Goal: Task Accomplishment & Management: Use online tool/utility

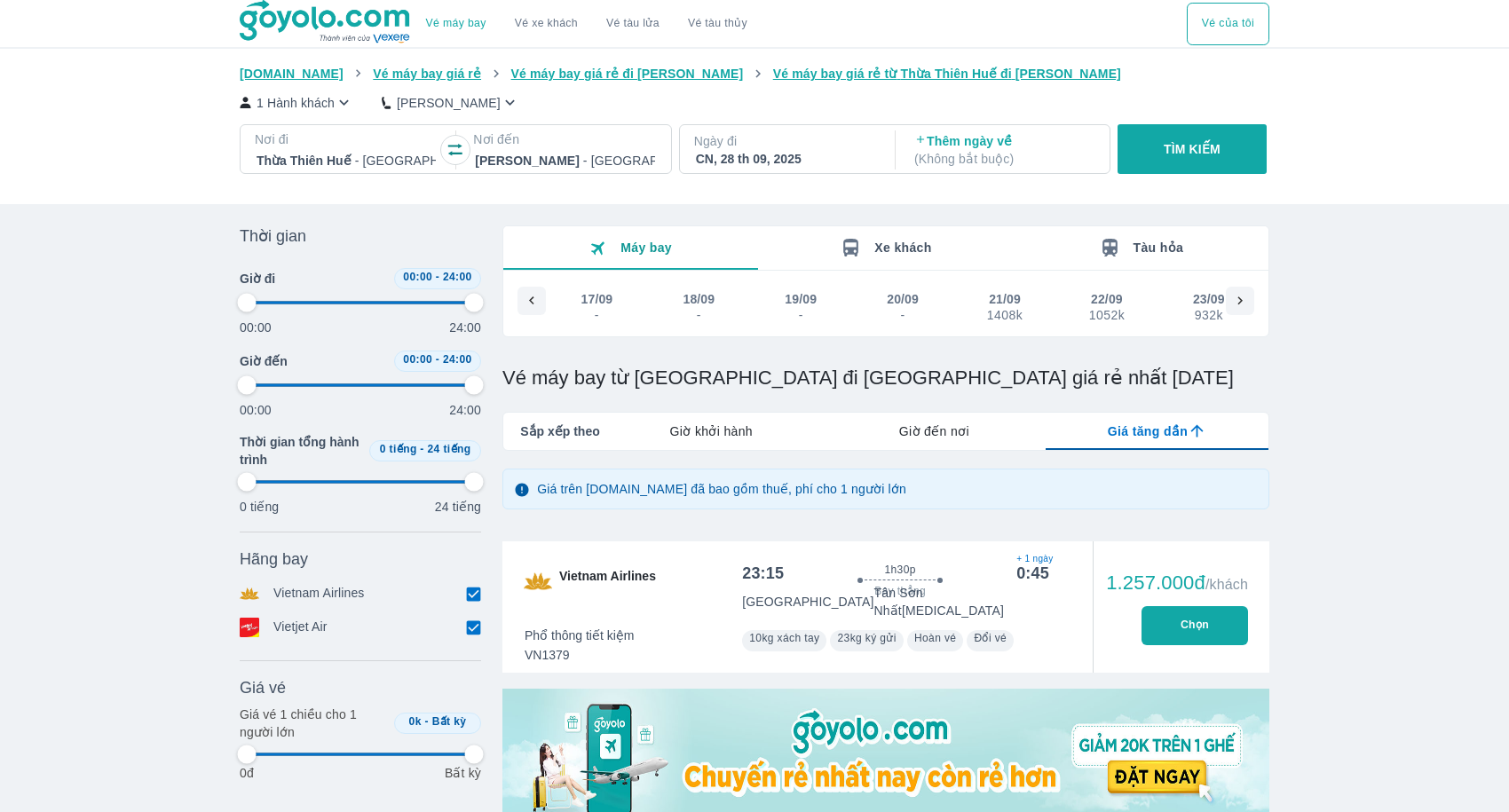
scroll to position [0, 748]
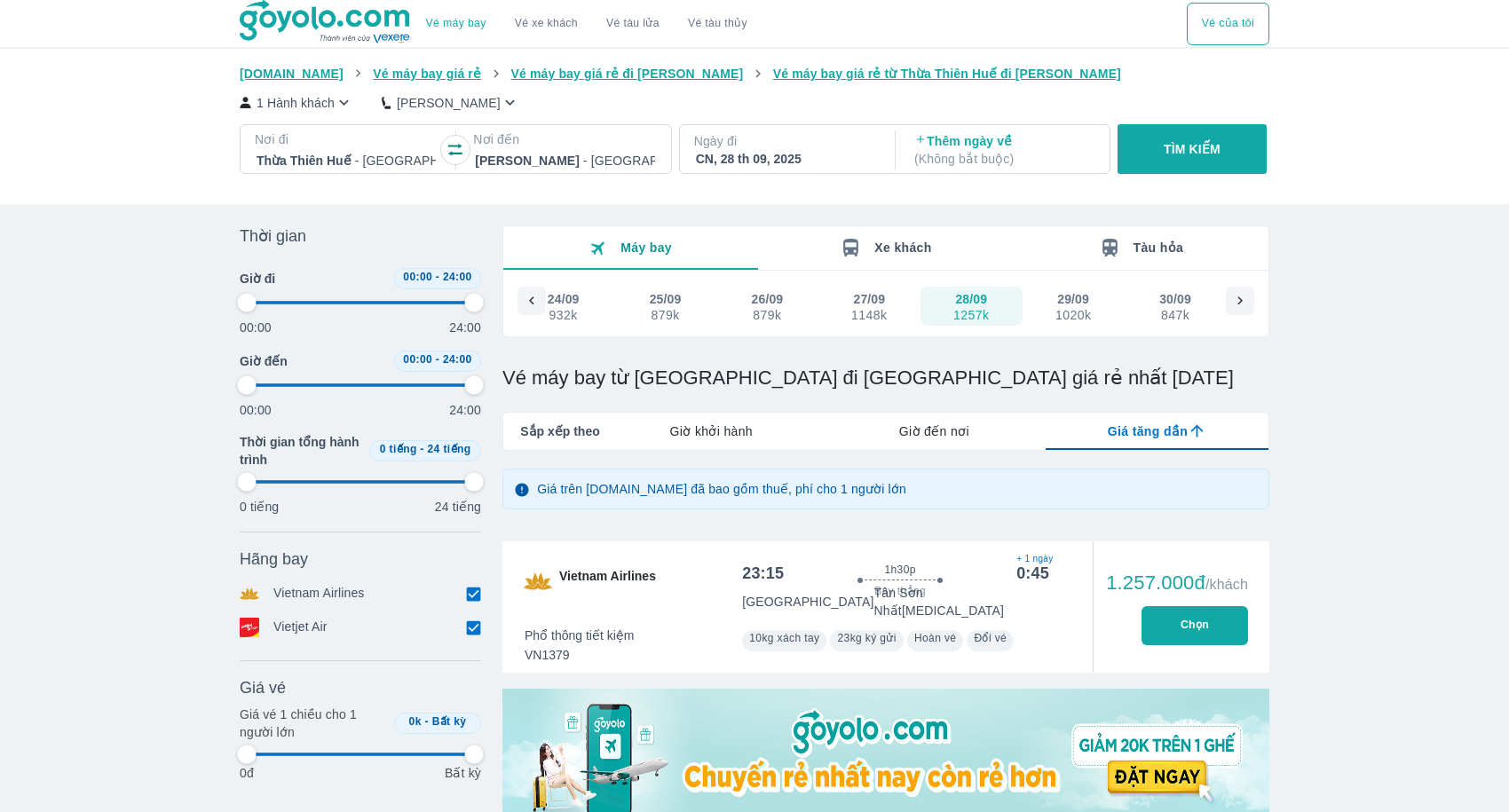
type input "97.9166666666667"
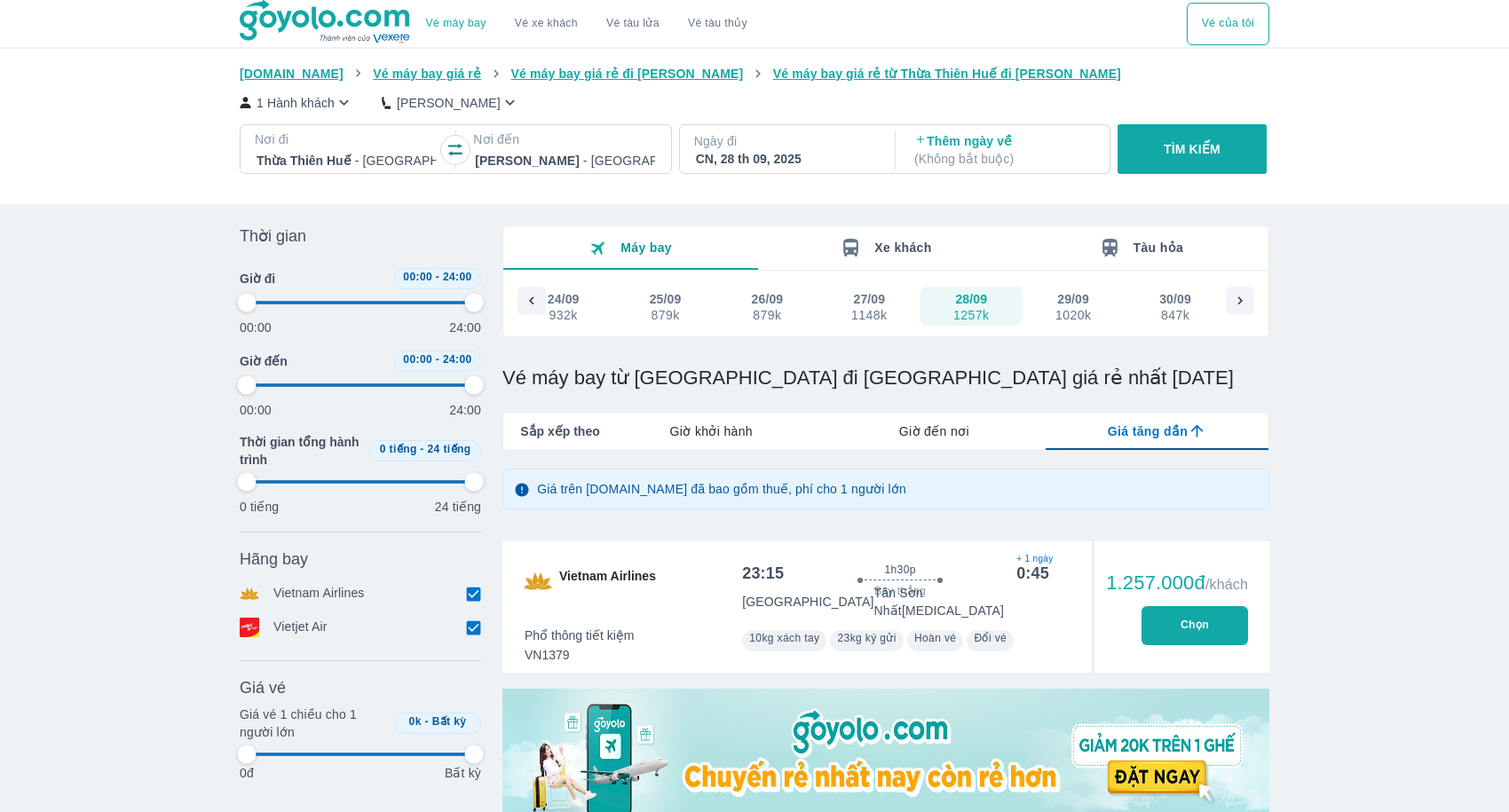
type input "97.9166666666667"
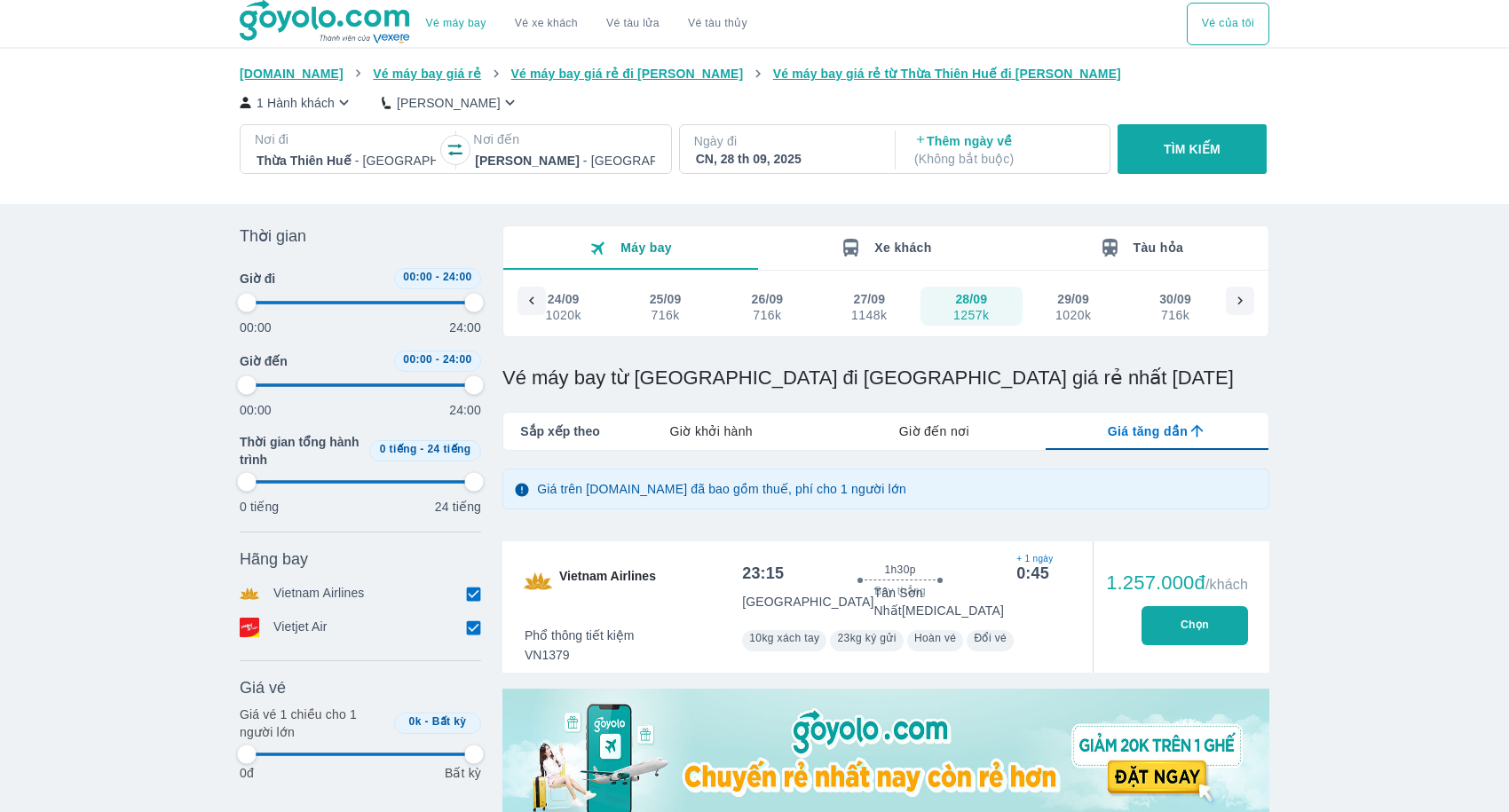
type input "97.9166666666667"
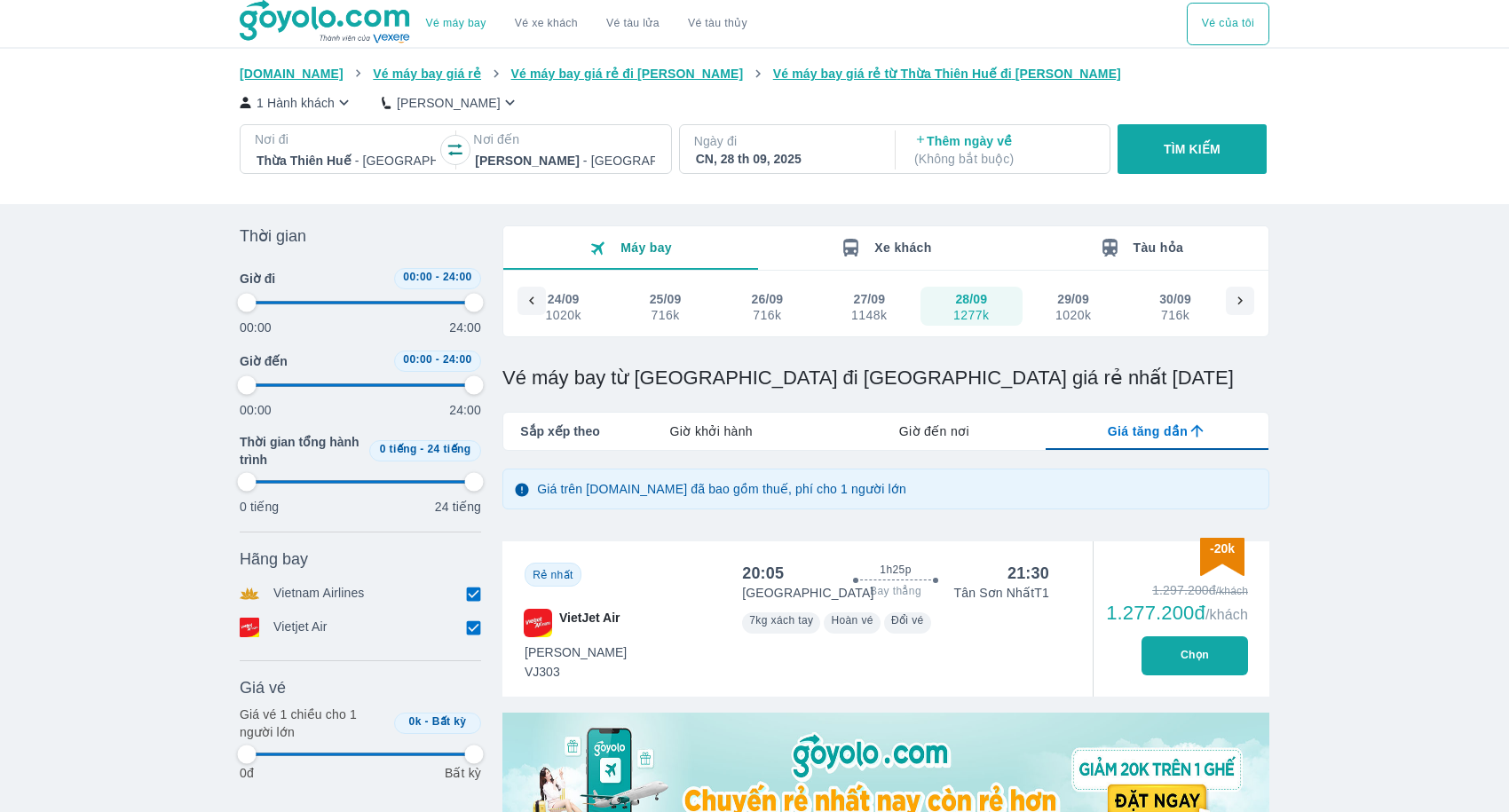
type input "97.9166666666667"
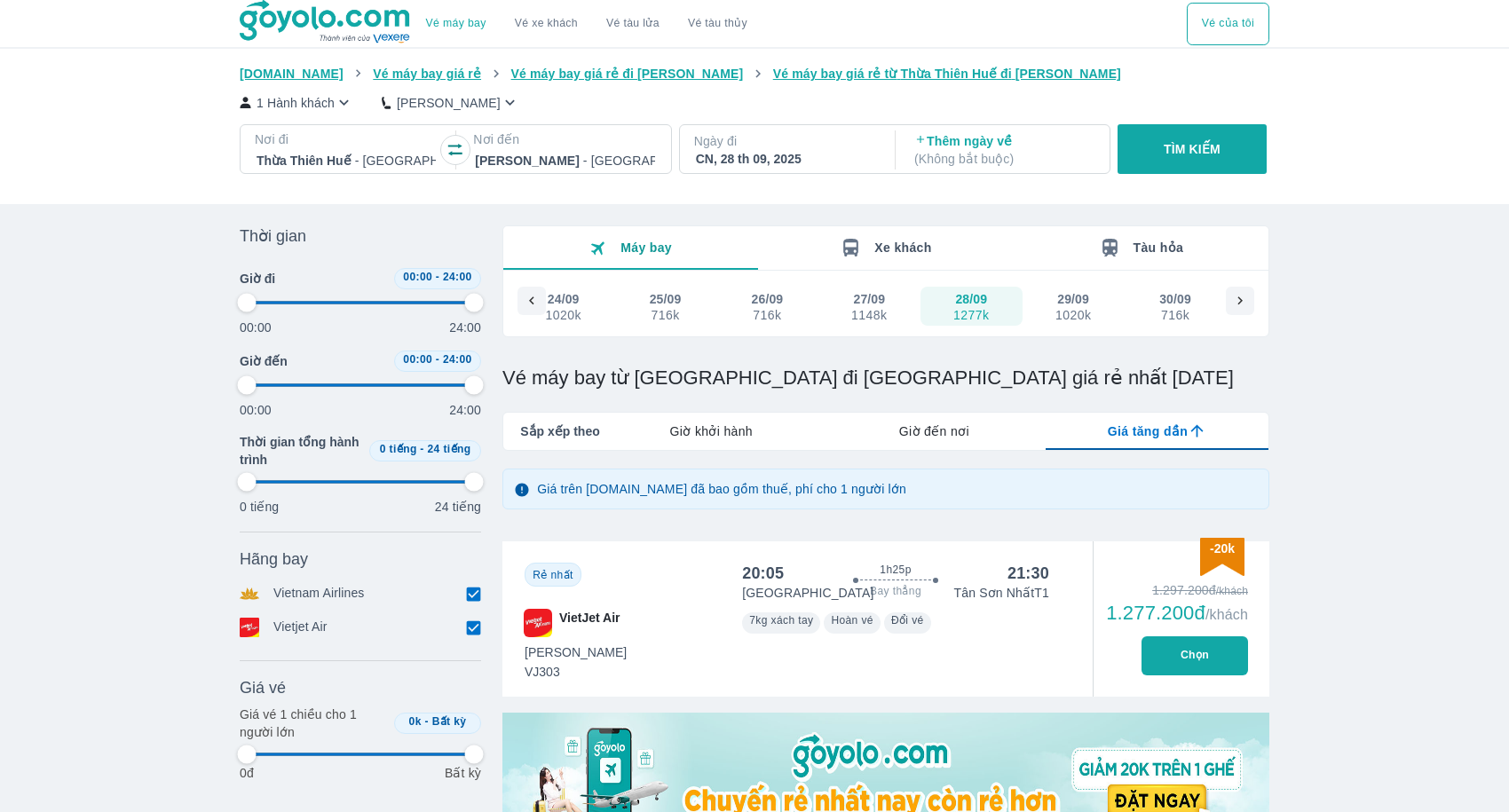
type input "97.9166666666667"
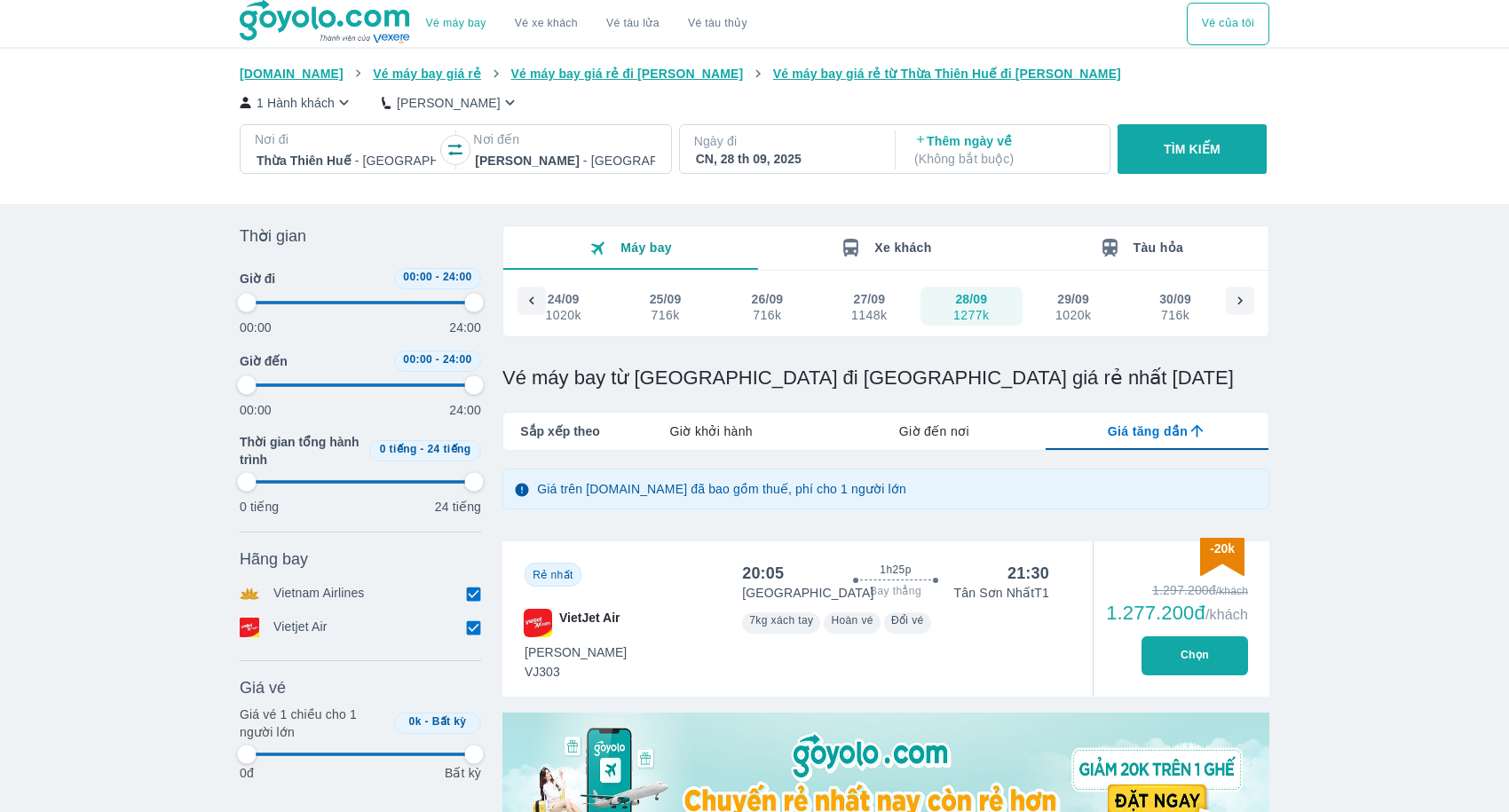
type input "97.9166666666667"
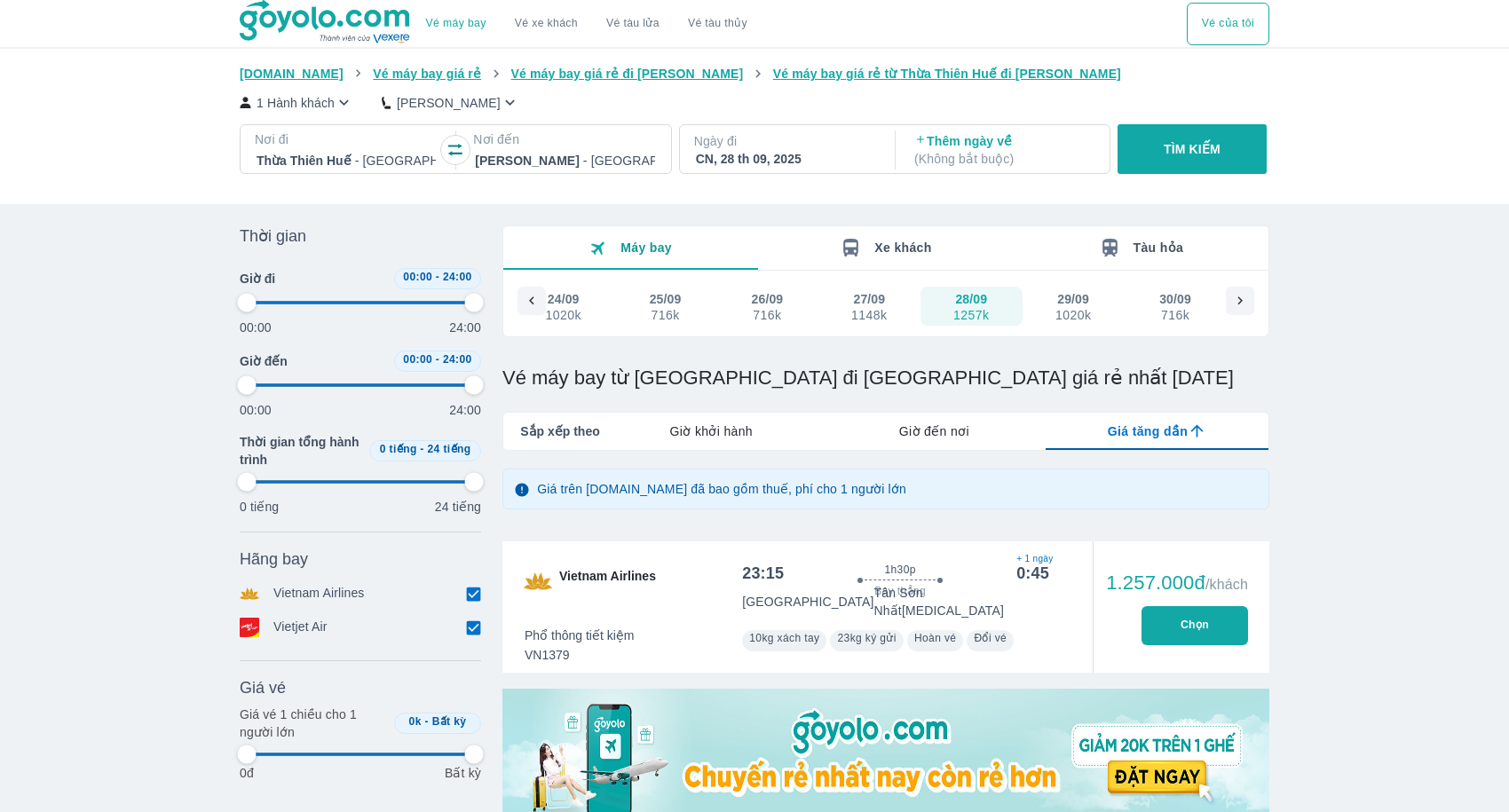
type input "97.9166666666667"
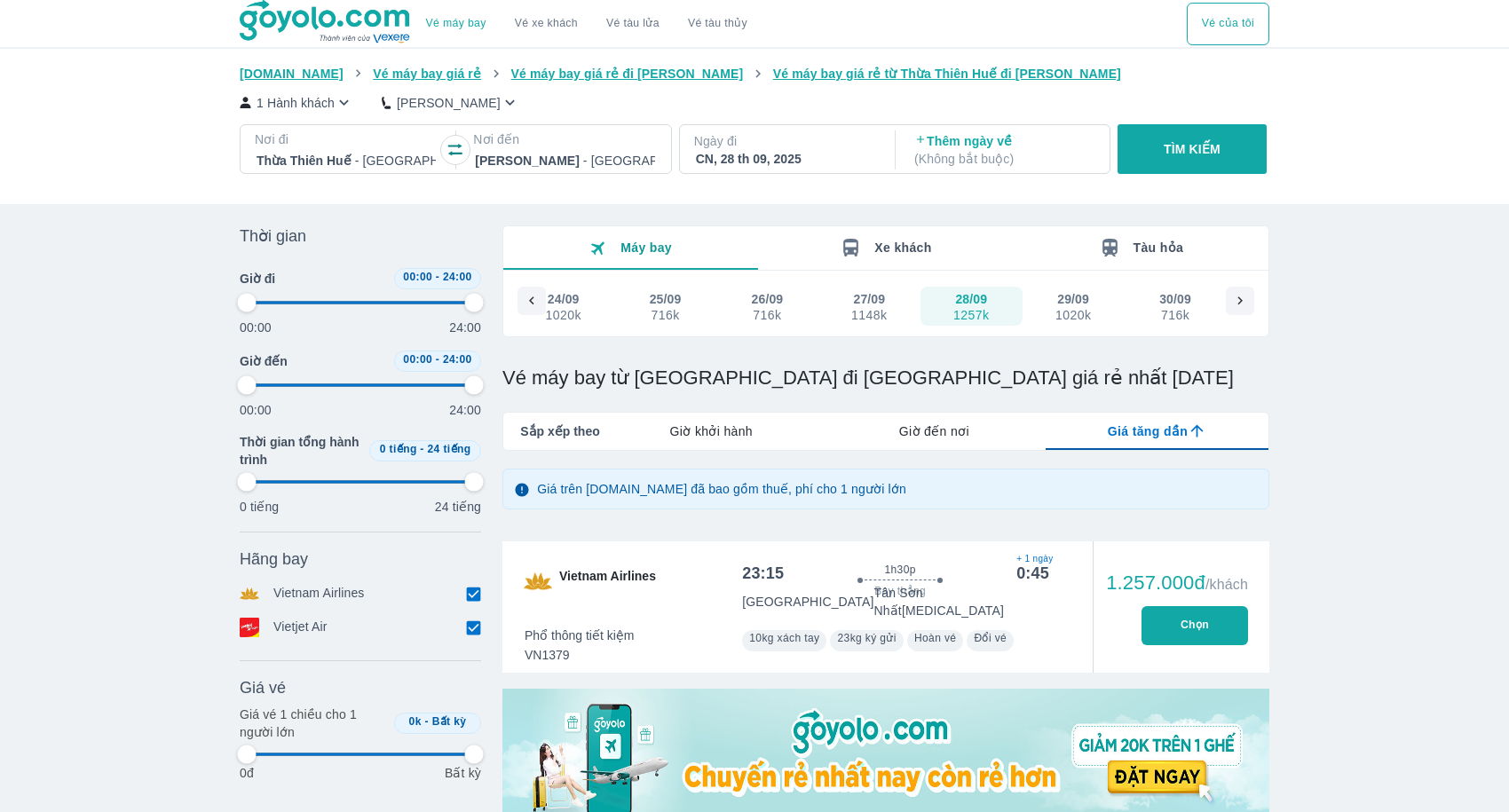
type input "97.9166666666667"
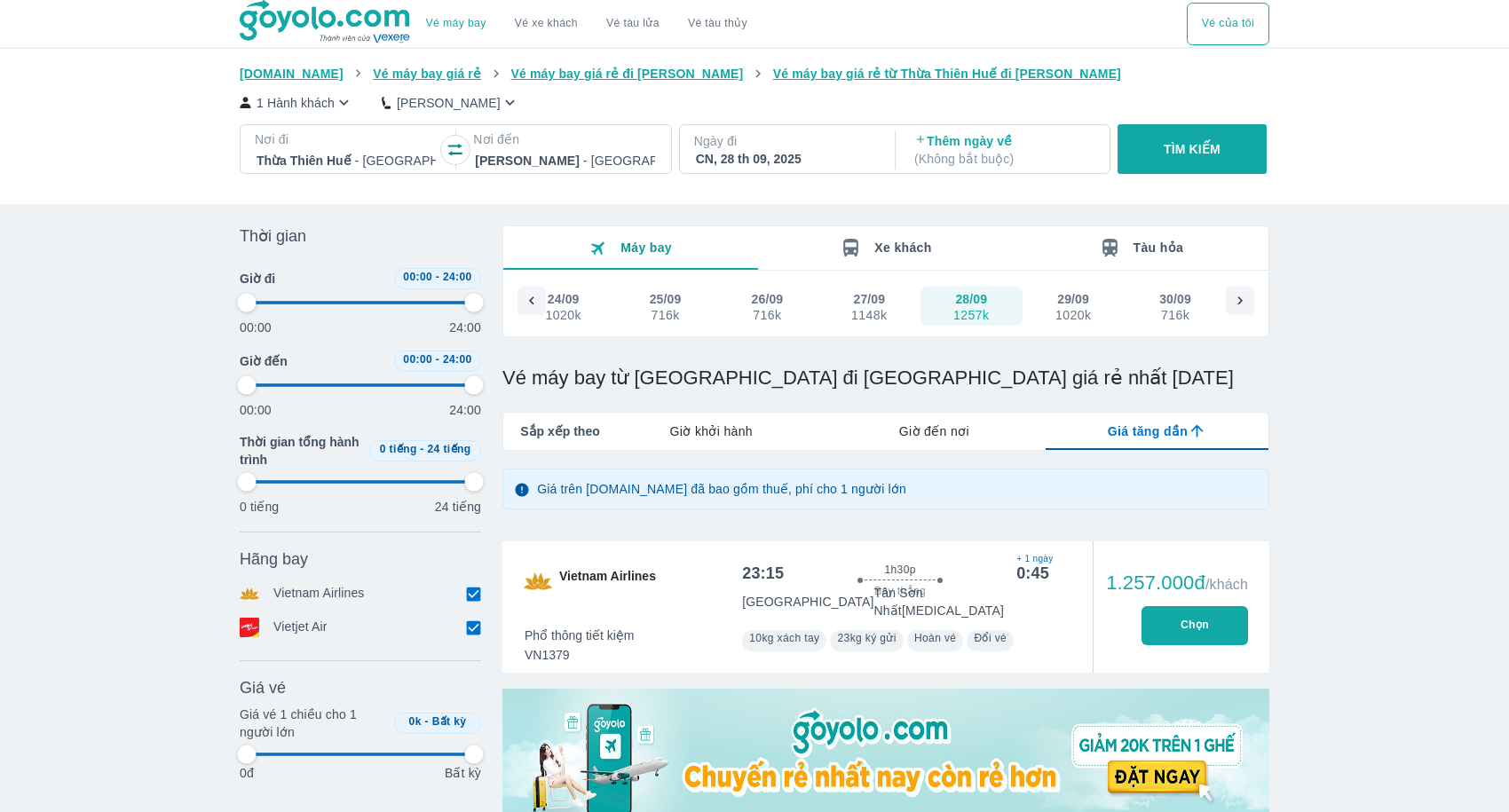
type input "97.9166666666667"
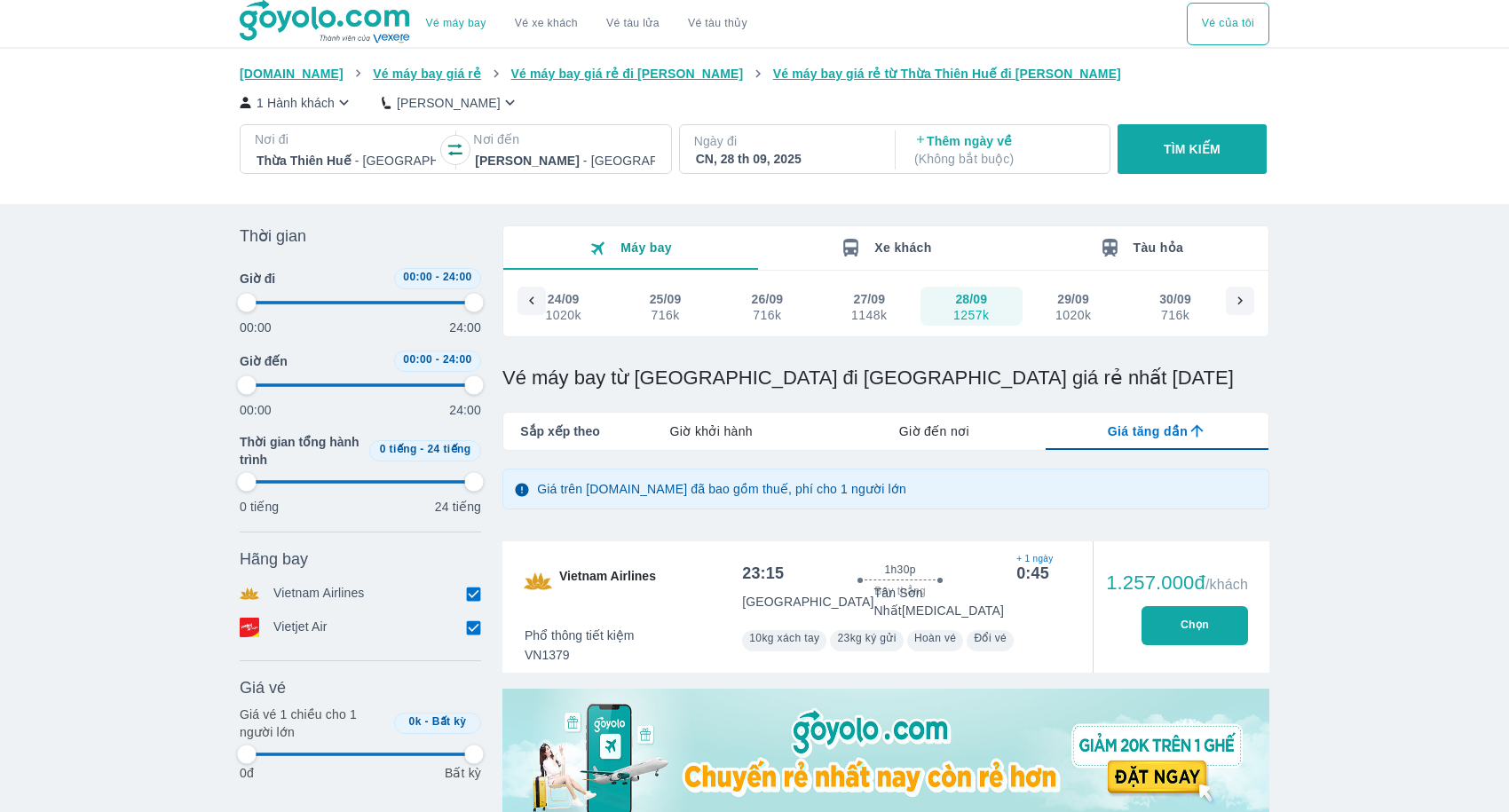
type input "97.9166666666667"
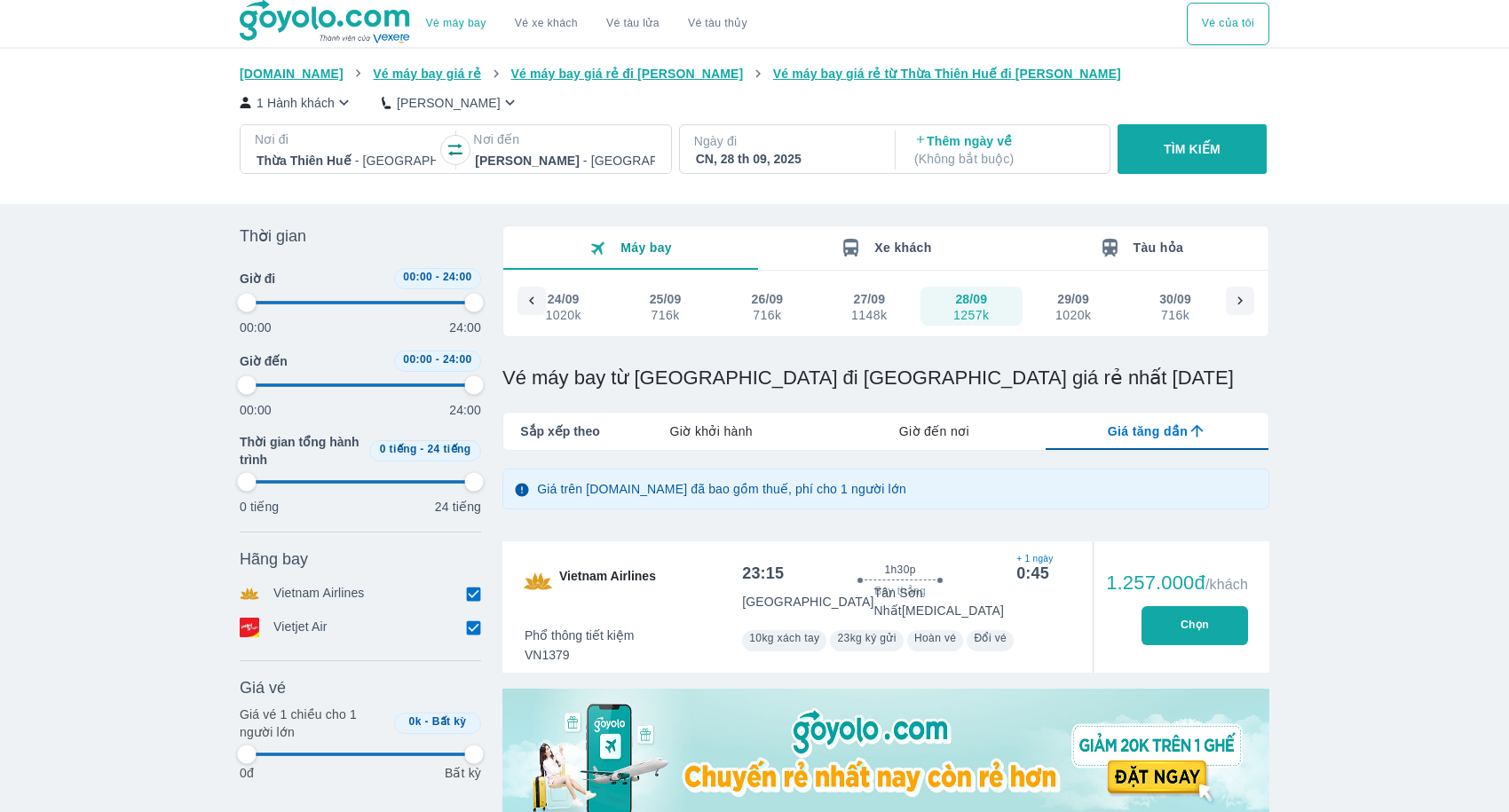
type input "97.9166666666667"
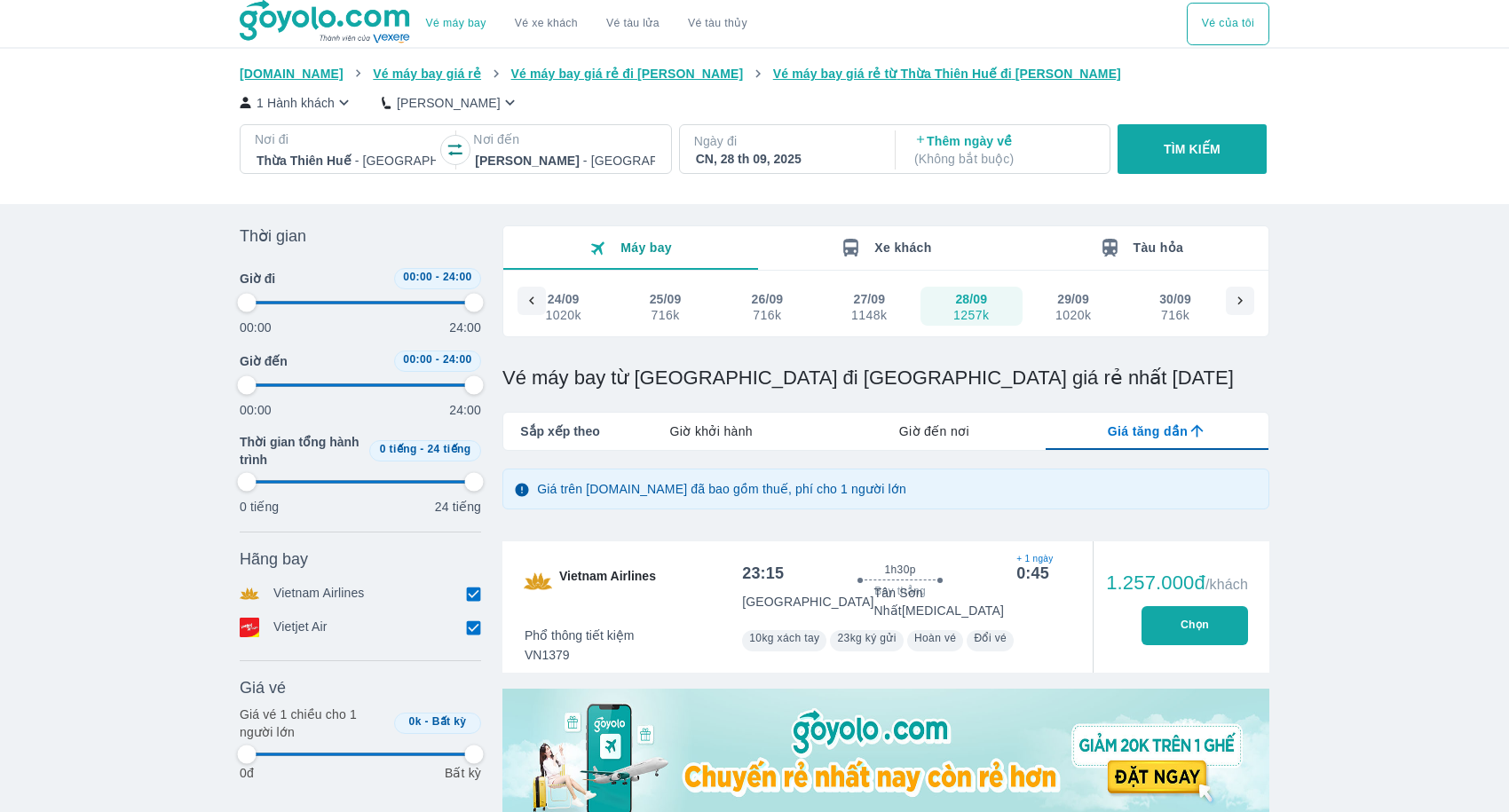
type input "97.9166666666667"
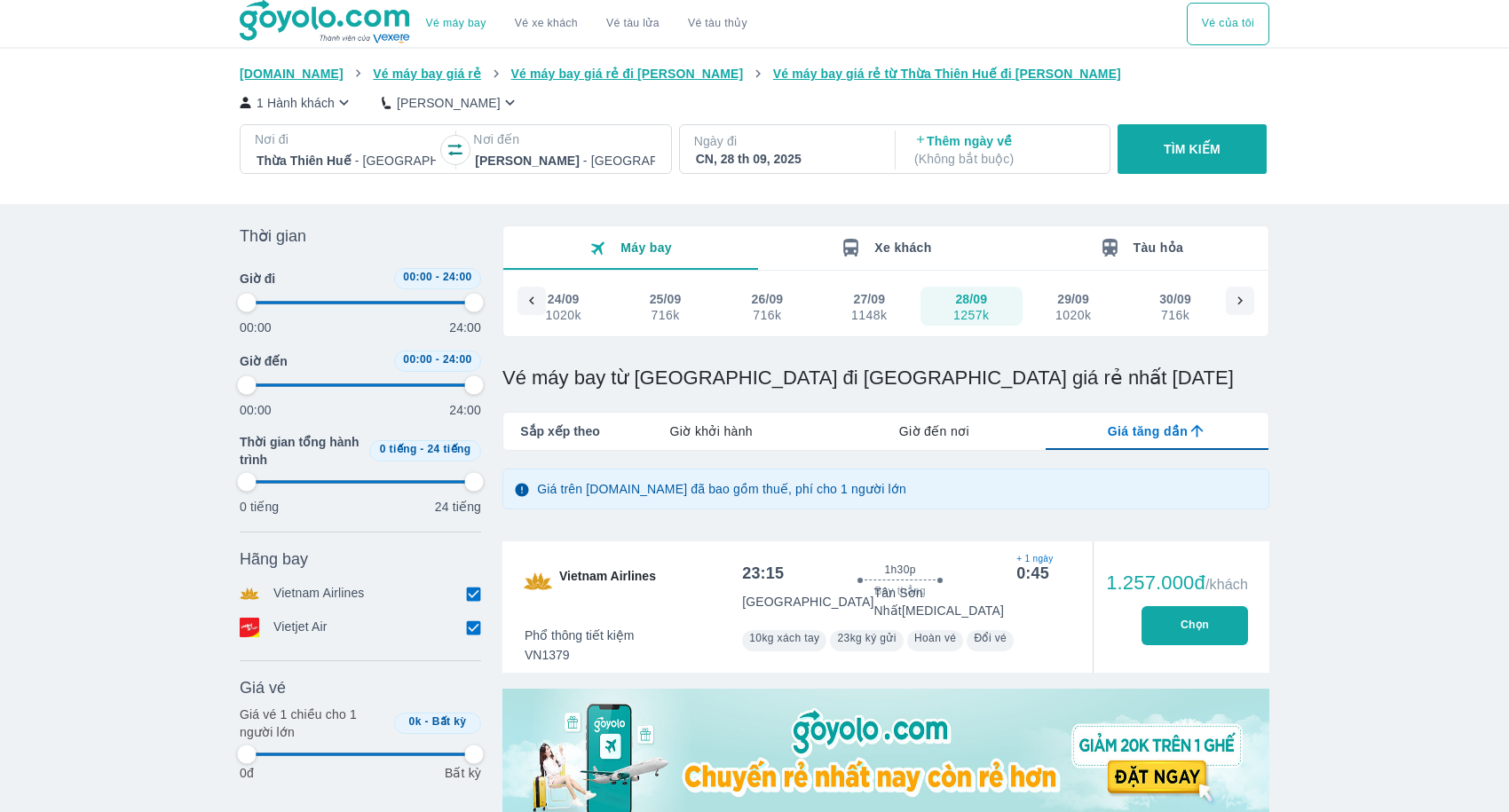
type input "97.9166666666667"
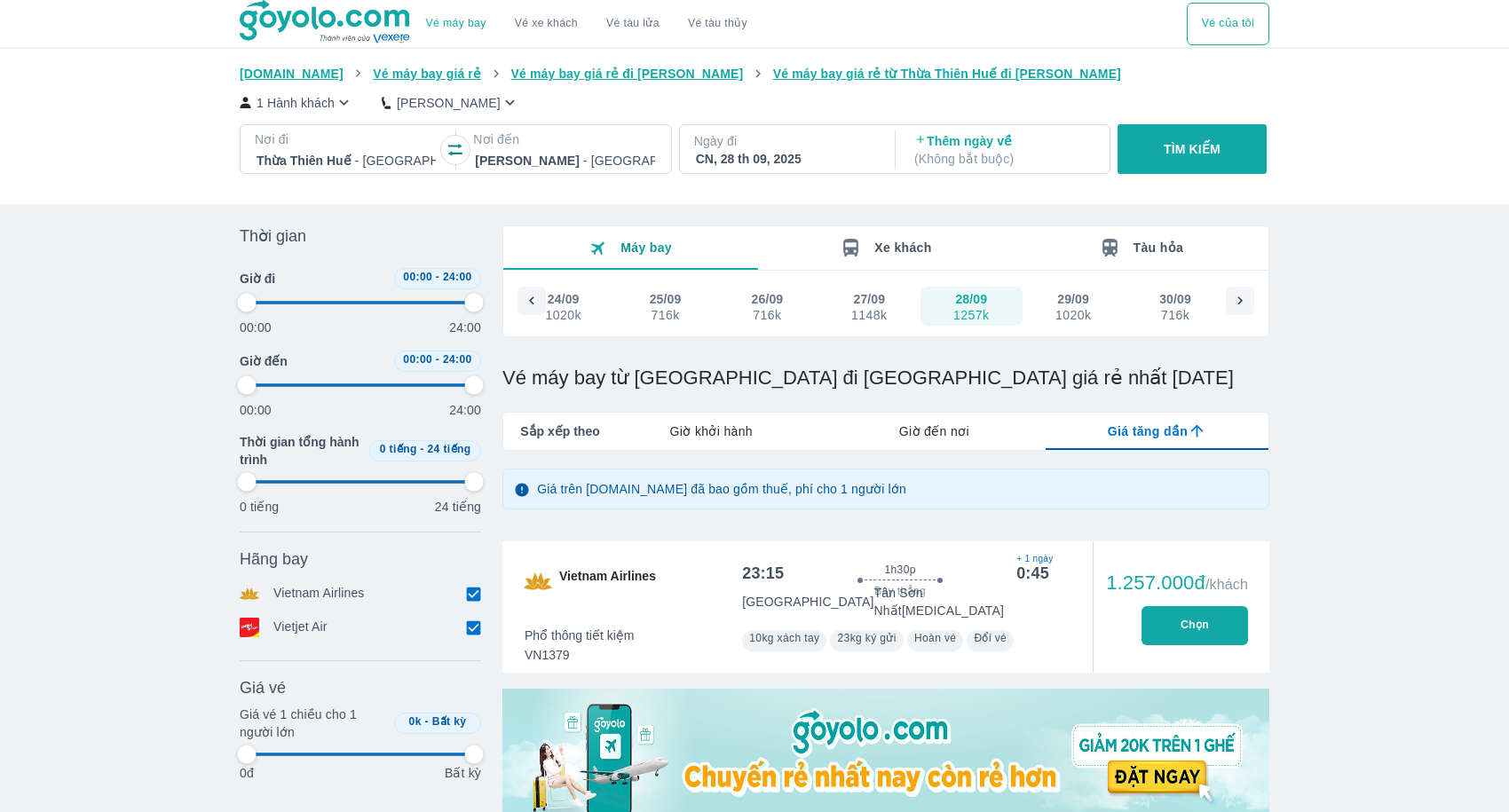
type input "97.9166666666667"
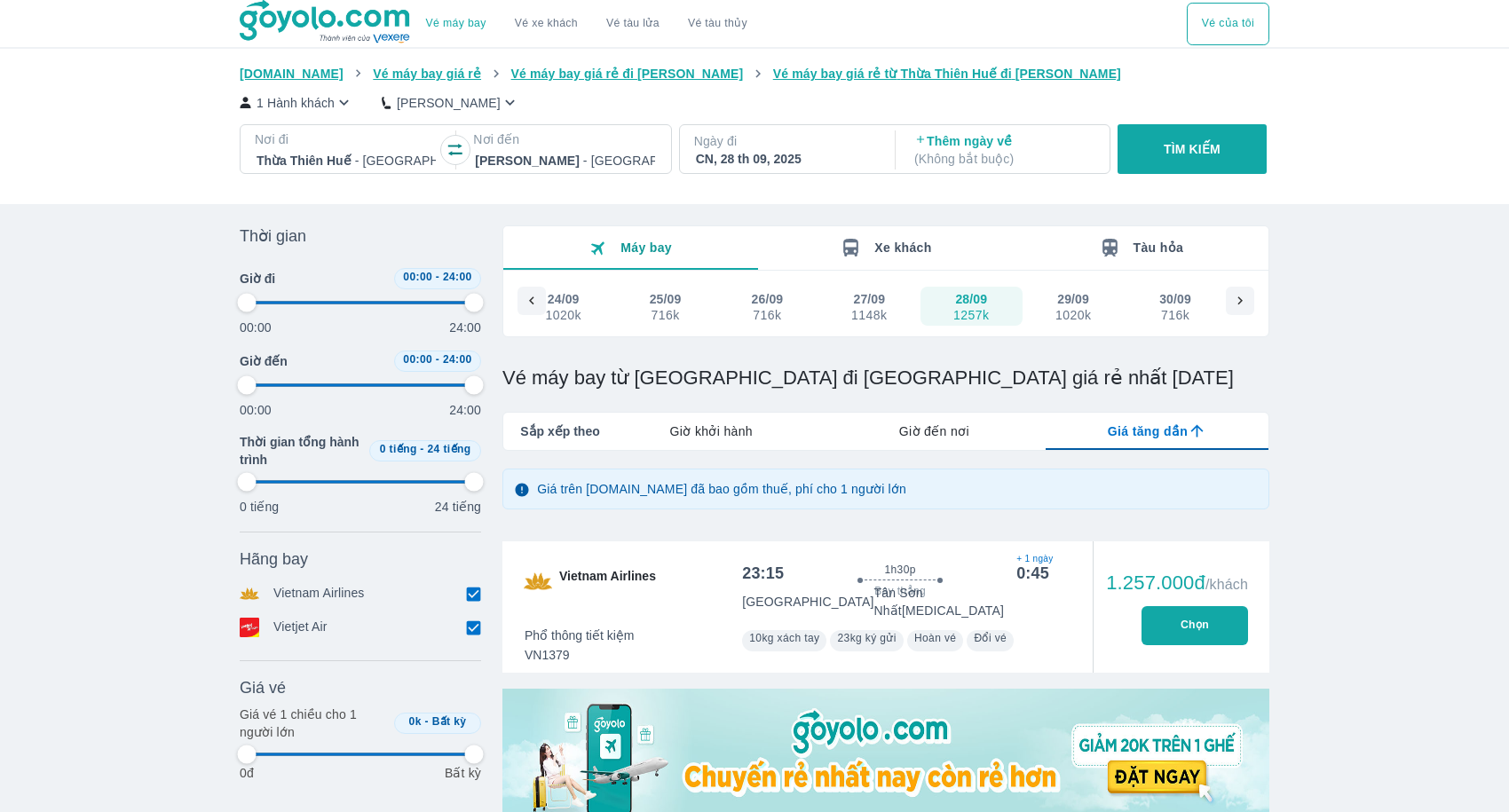
type input "97.9166666666667"
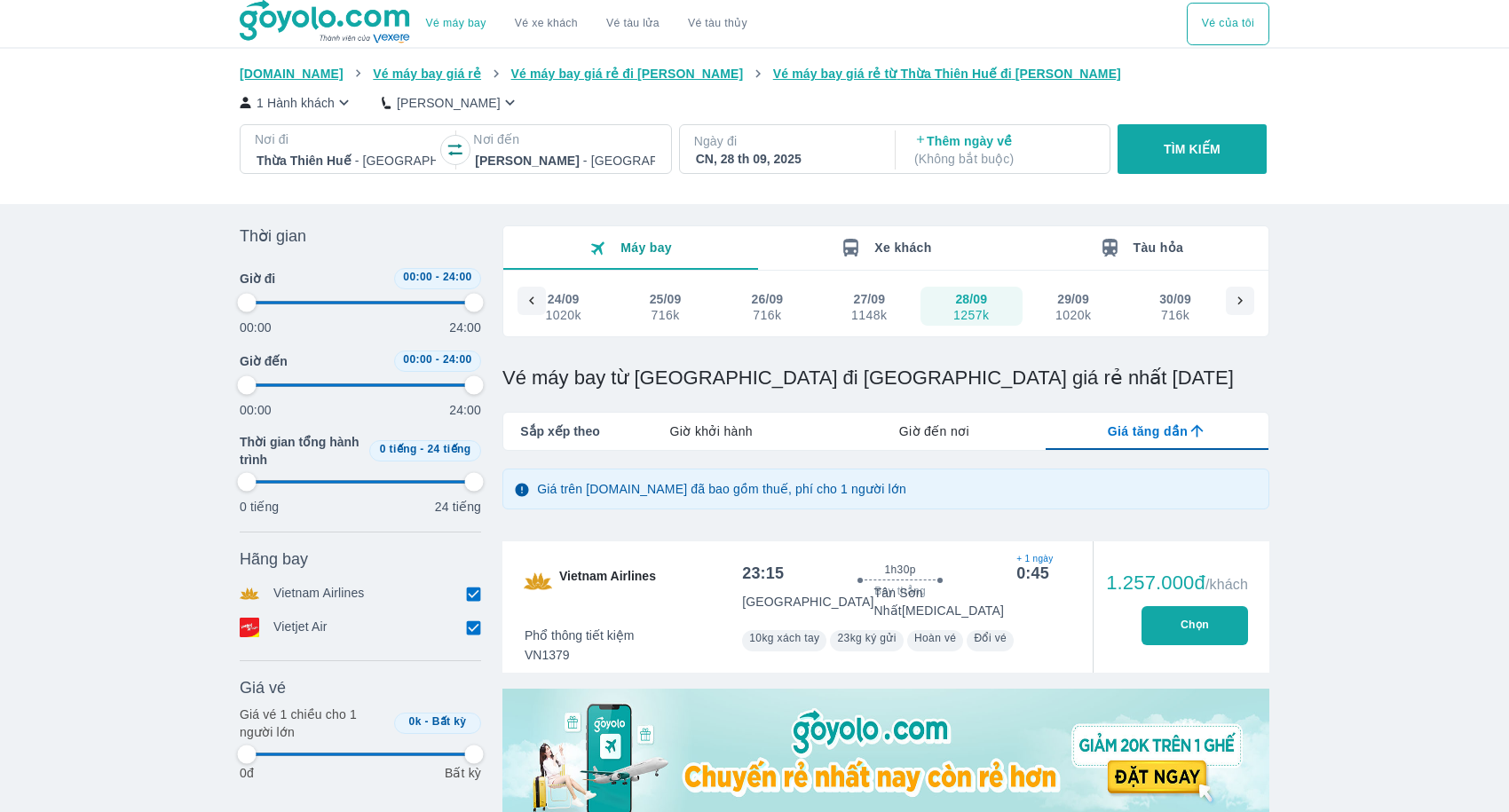
type input "97.9166666666667"
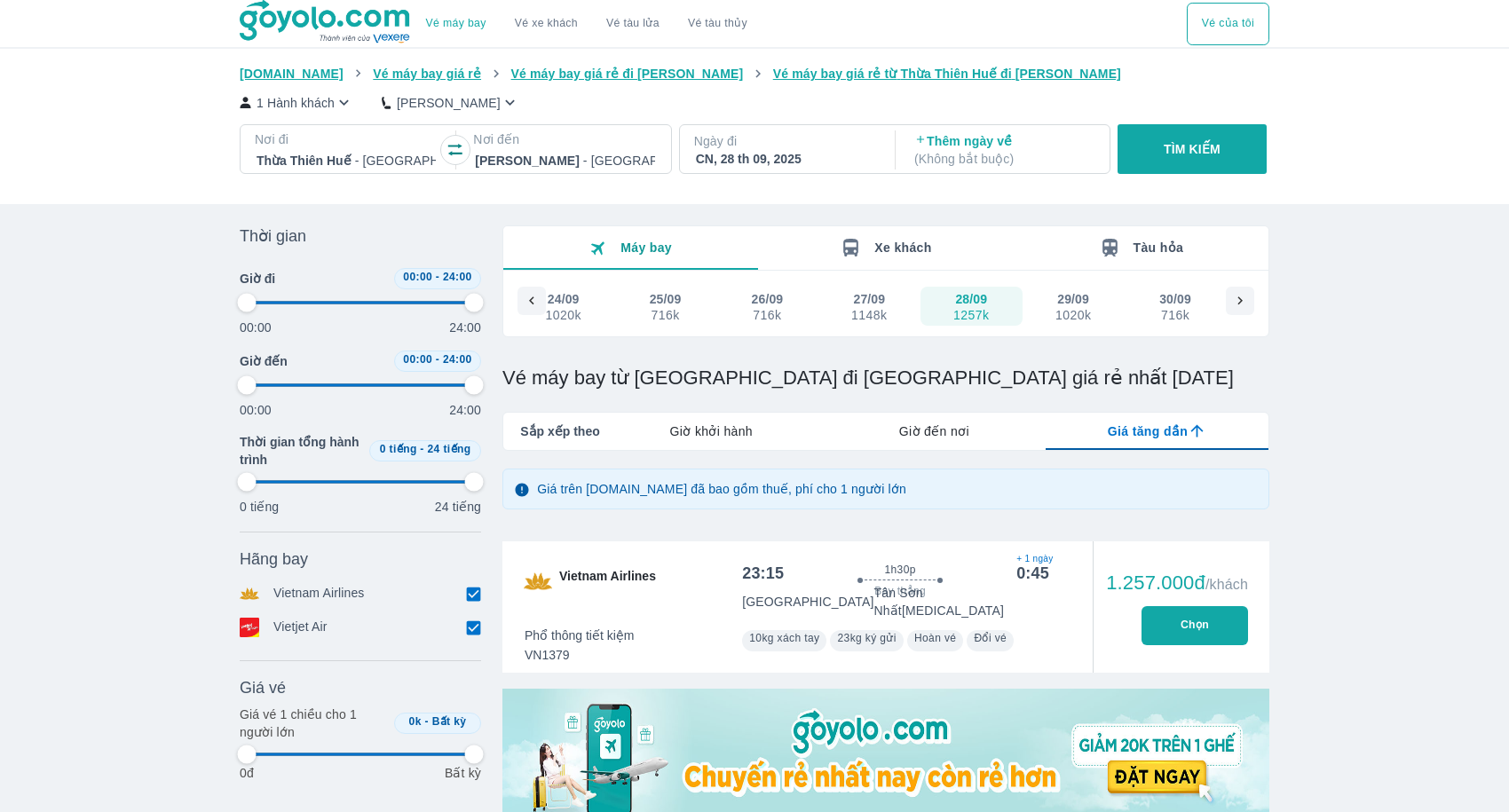
type input "97.9166666666667"
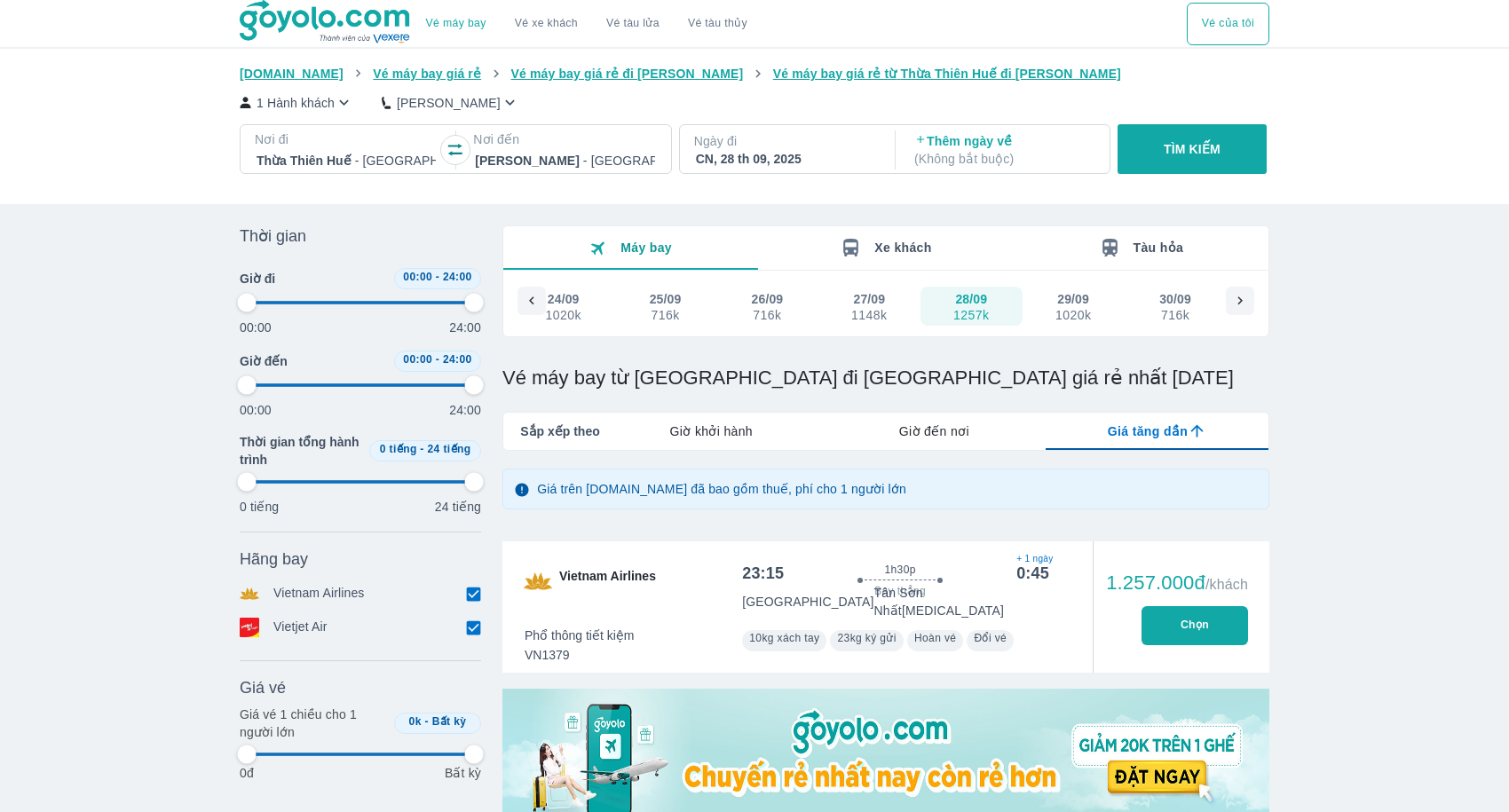
type input "97.9166666666667"
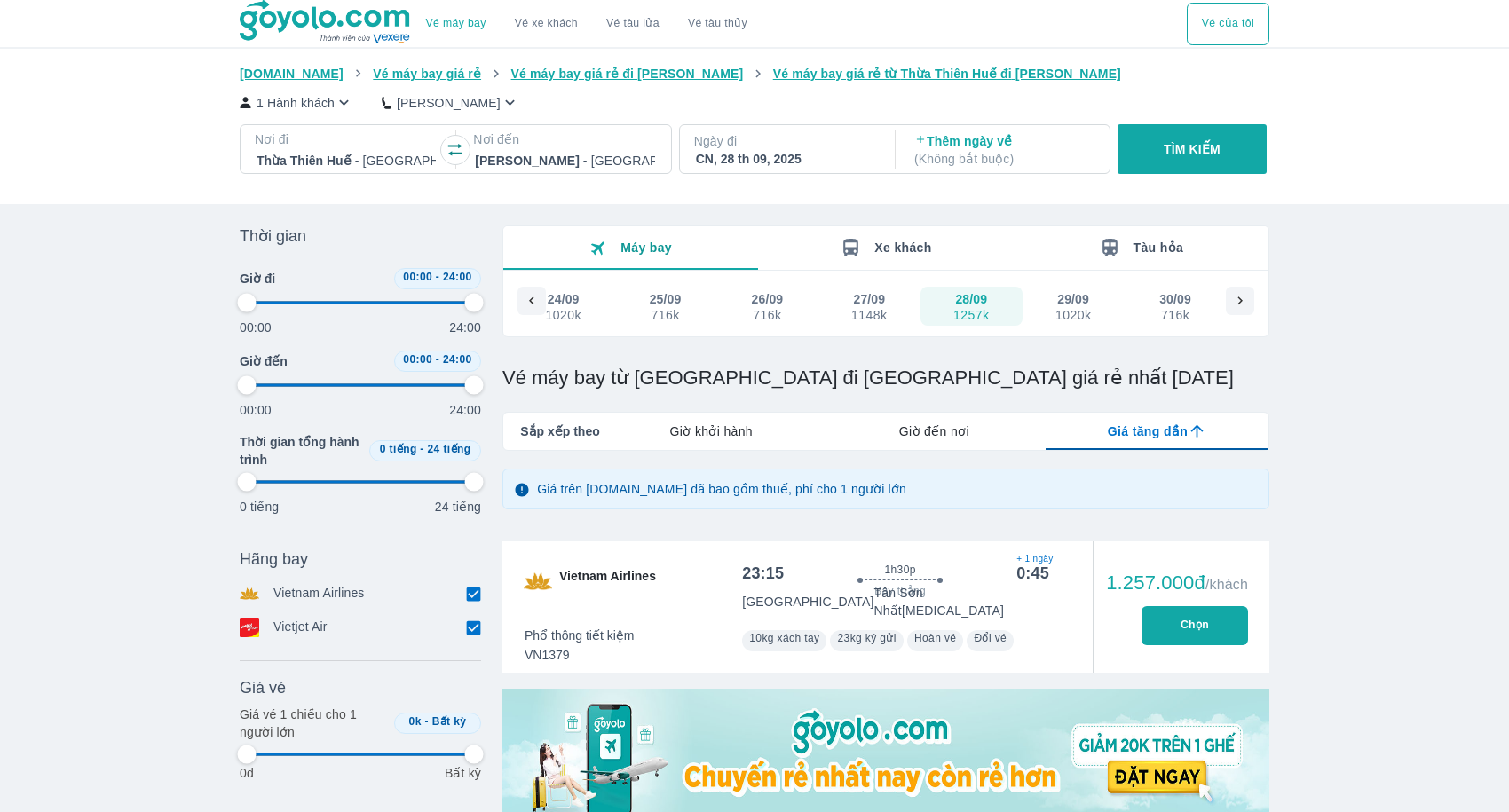
type input "97.9166666666667"
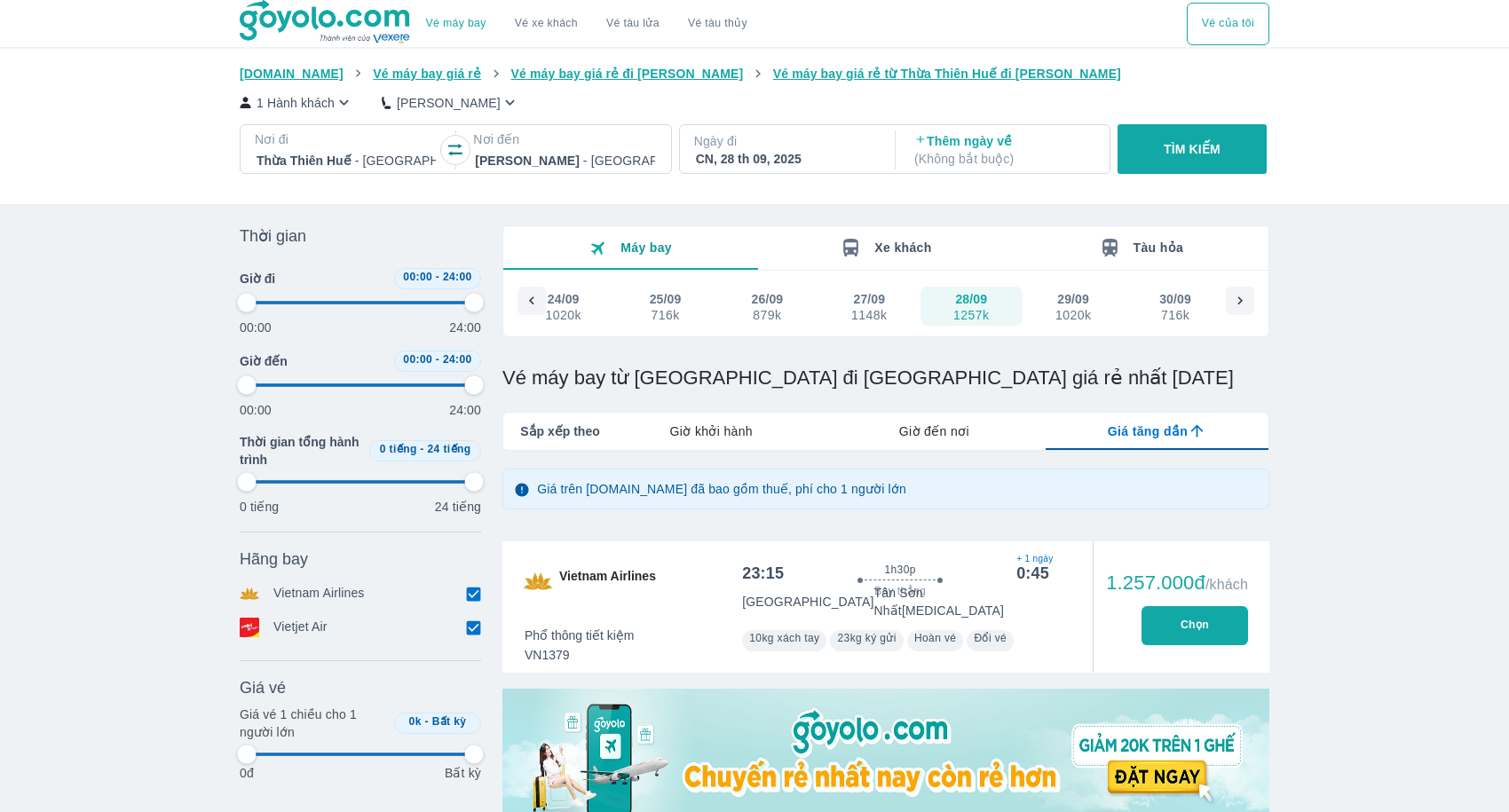
type input "97.9166666666667"
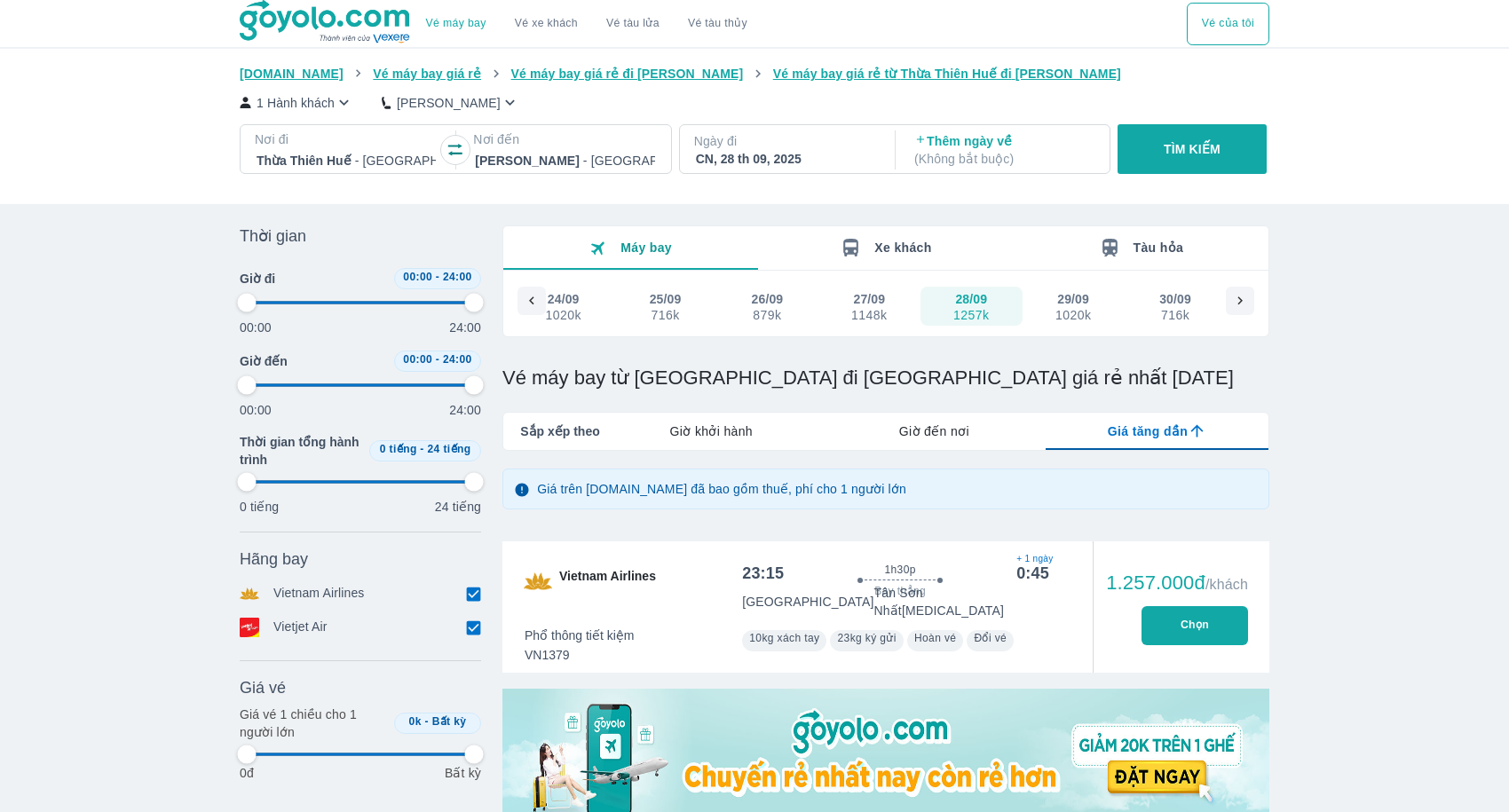
type input "97.9166666666667"
